Goal: Task Accomplishment & Management: Use online tool/utility

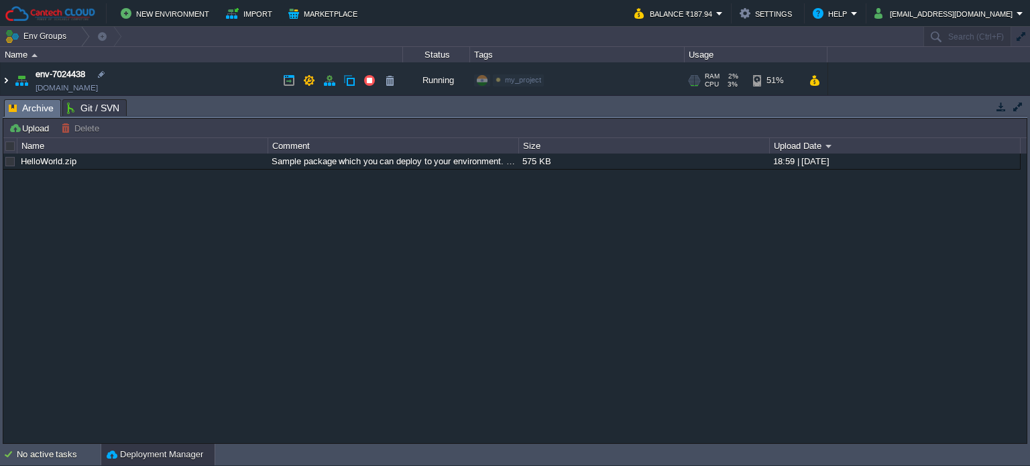
click at [9, 76] on img at bounding box center [6, 80] width 11 height 36
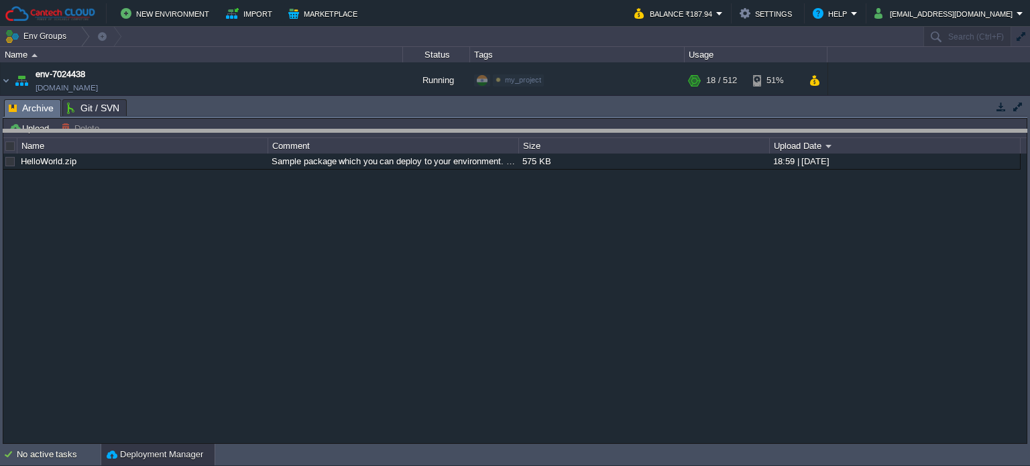
drag, startPoint x: 287, startPoint y: 106, endPoint x: 287, endPoint y: 136, distance: 30.2
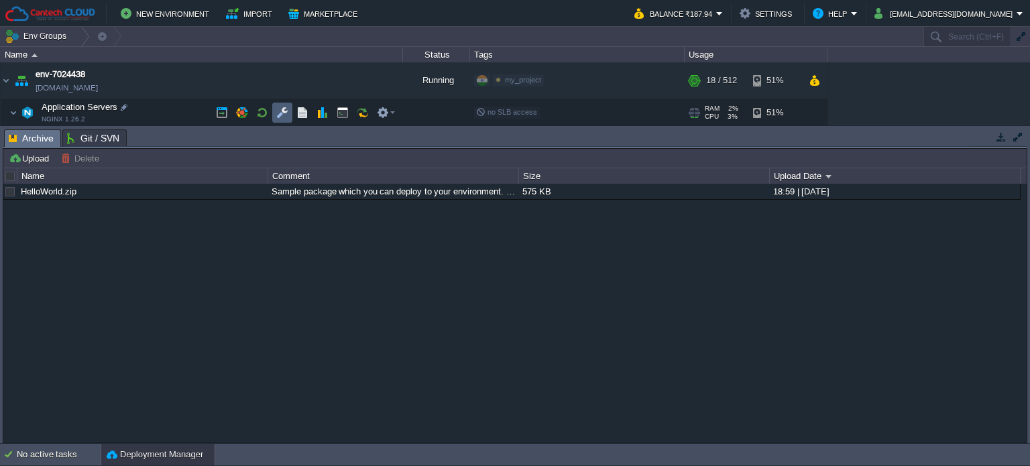
click at [288, 111] on button "button" at bounding box center [282, 113] width 12 height 12
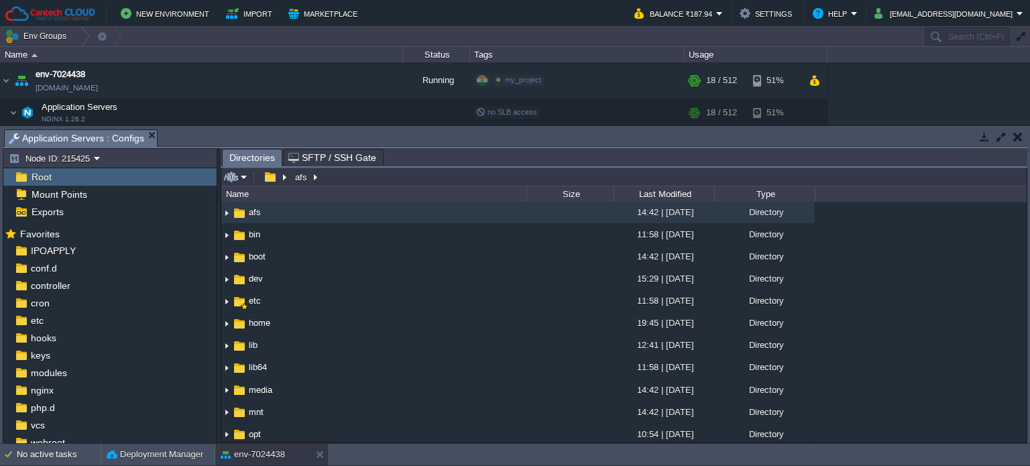
click at [341, 182] on input "/afs" at bounding box center [623, 177] width 805 height 19
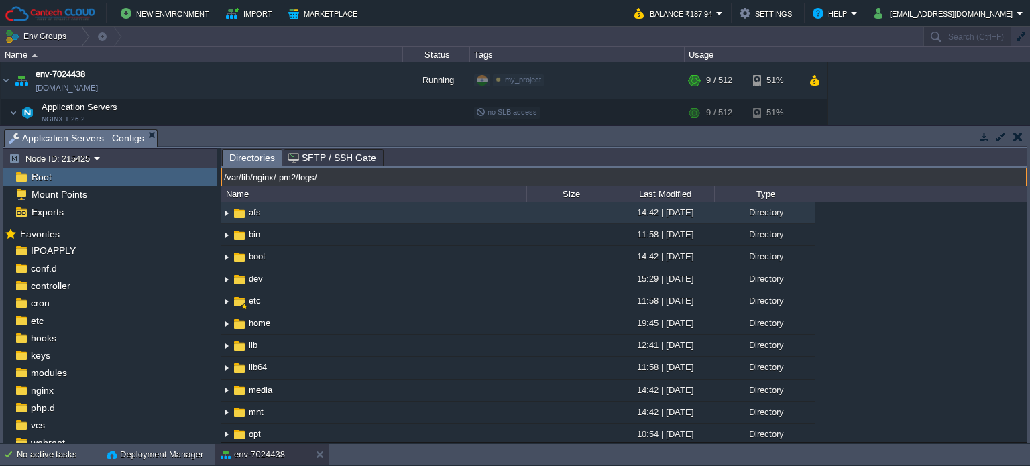
type input "/var/lib/nginx/.pm2/logs/"
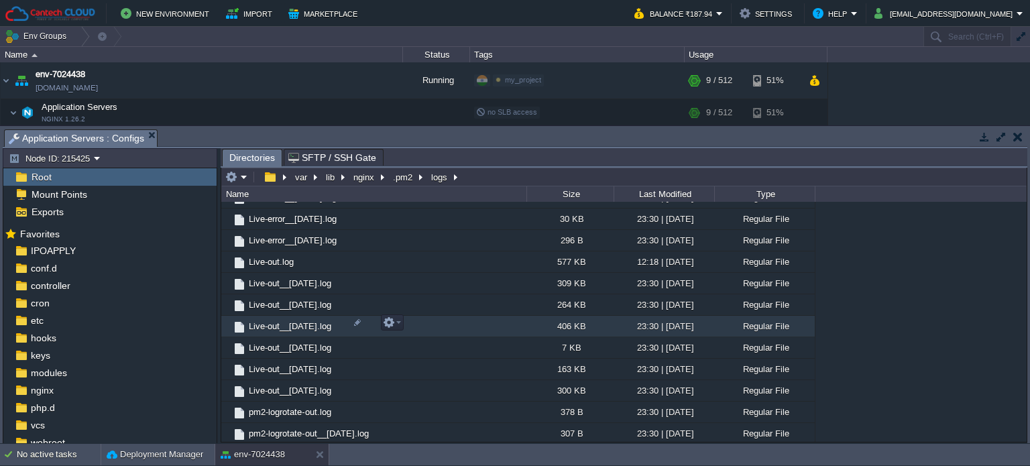
scroll to position [335, 0]
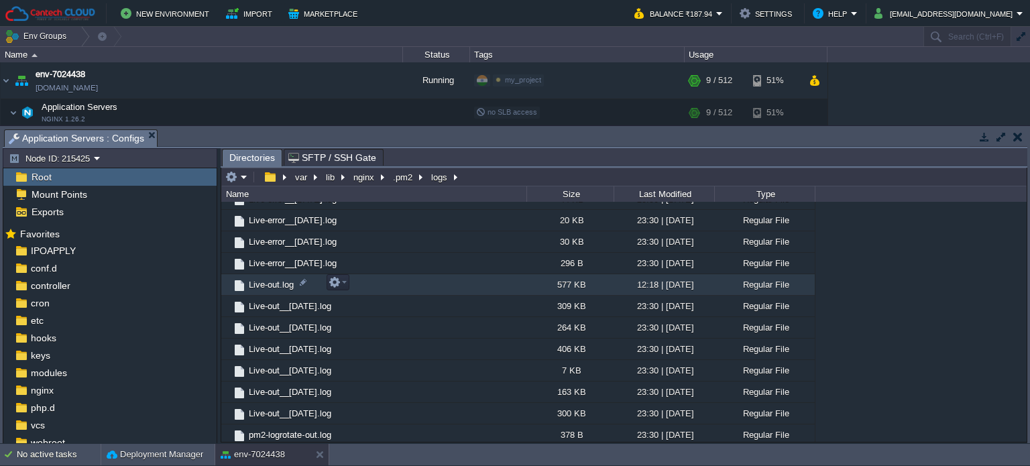
click at [282, 275] on td "Live-out.log" at bounding box center [373, 284] width 305 height 21
click at [254, 157] on span "Directories" at bounding box center [252, 158] width 46 height 17
click at [326, 157] on span "Live-out.log" at bounding box center [319, 158] width 63 height 16
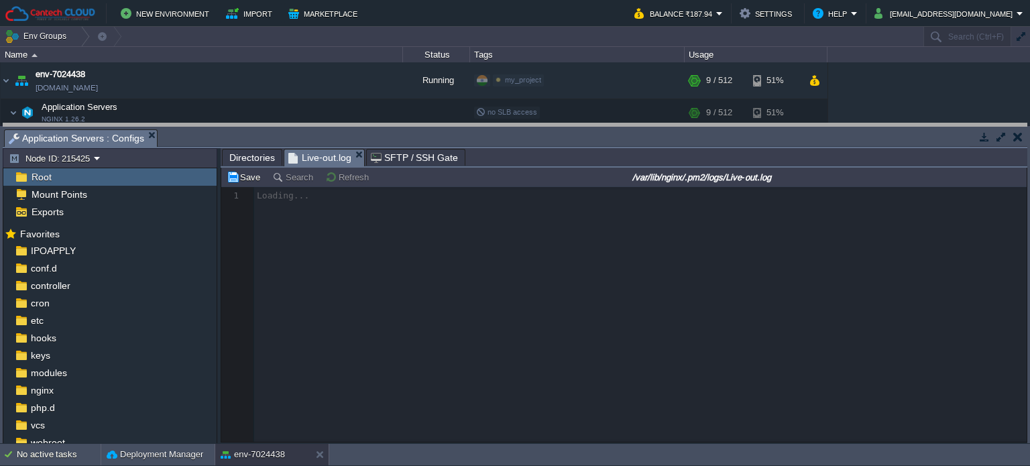
drag, startPoint x: 566, startPoint y: 141, endPoint x: 573, endPoint y: 135, distance: 9.5
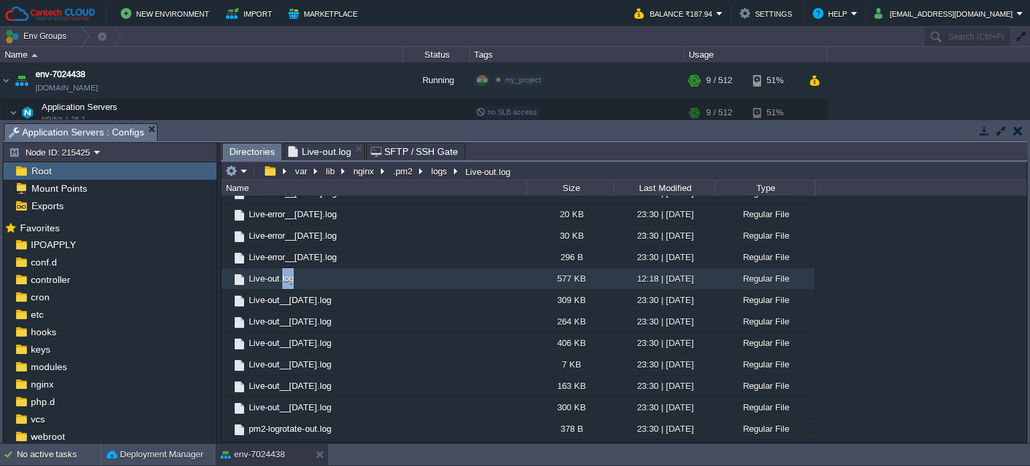
click at [241, 156] on span "Directories" at bounding box center [252, 152] width 46 height 17
click at [343, 278] on em at bounding box center [338, 276] width 18 height 12
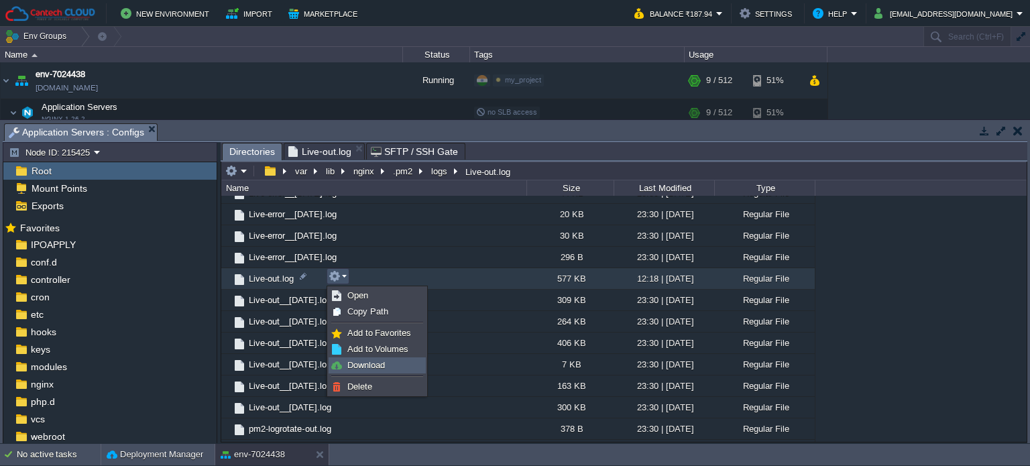
click at [370, 361] on span "Download" at bounding box center [366, 365] width 38 height 10
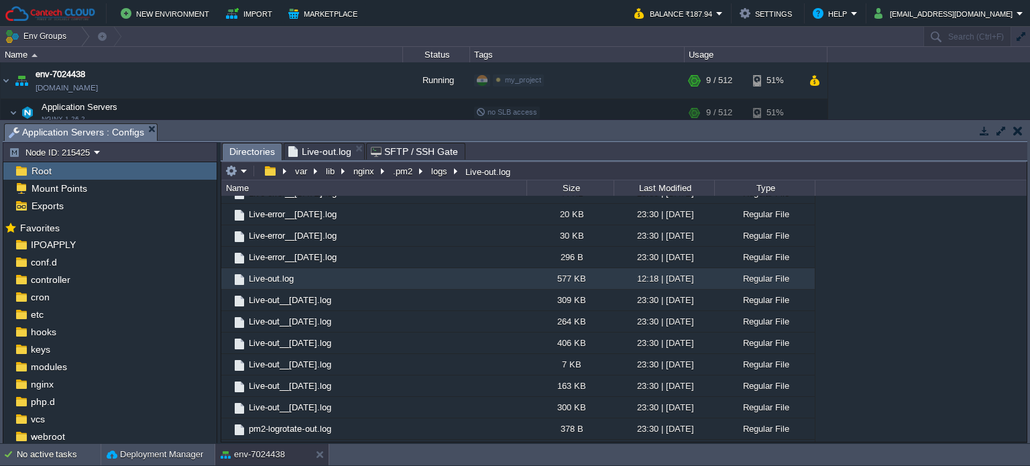
click at [327, 151] on span "Live-out.log" at bounding box center [319, 152] width 63 height 16
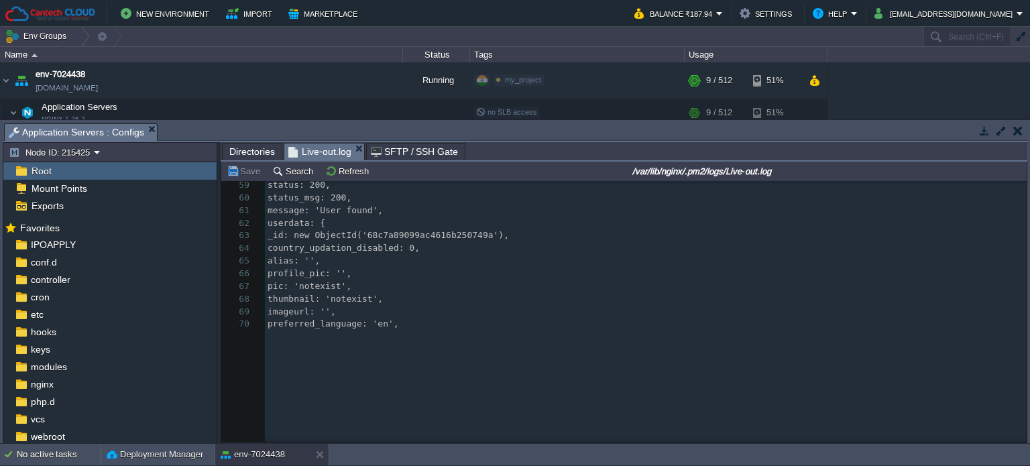
scroll to position [805, 0]
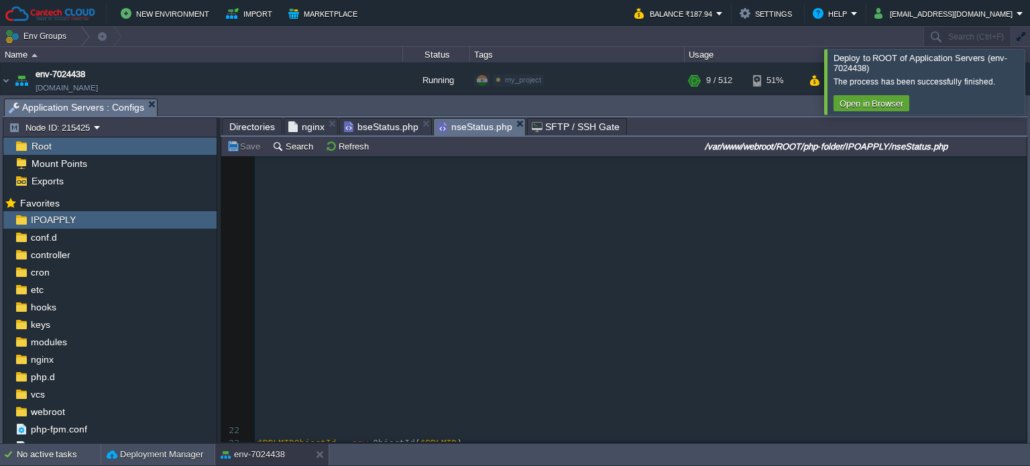
scroll to position [402, 0]
